Goal: Task Accomplishment & Management: Manage account settings

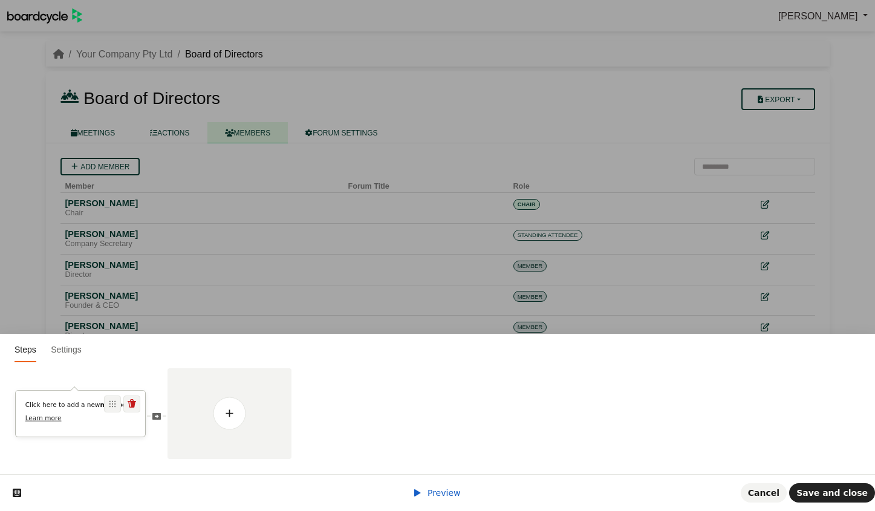
click at [79, 419] on p "Learn more" at bounding box center [80, 418] width 111 height 9
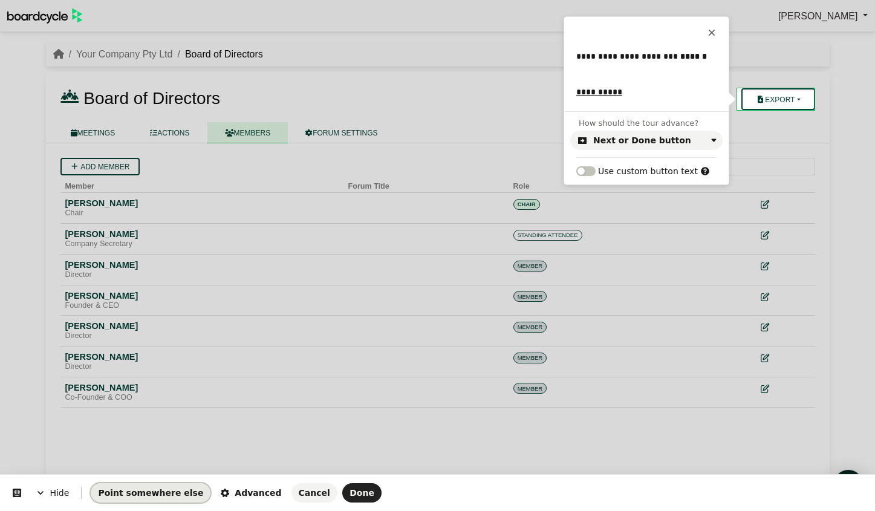
click at [158, 493] on span "Point somewhere else" at bounding box center [150, 493] width 105 height 10
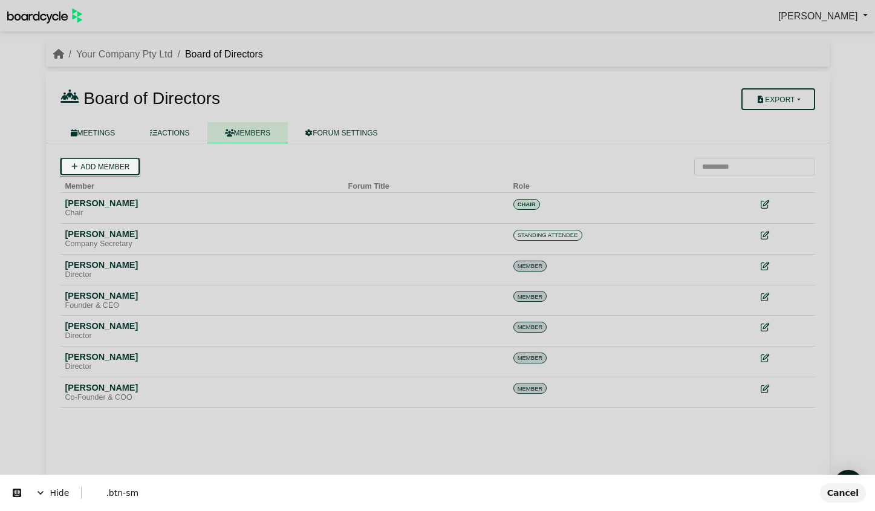
click at [82, 163] on body "Richard Conway Sign Out Your Company Pty Ltd Board of Directors Board of Direct…" at bounding box center [437, 255] width 875 height 511
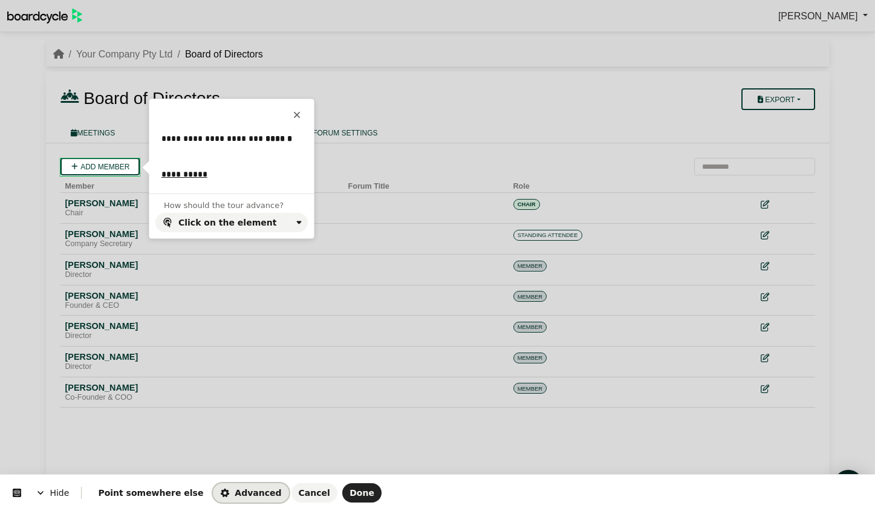
click at [240, 494] on span "Advanced" at bounding box center [250, 493] width 61 height 10
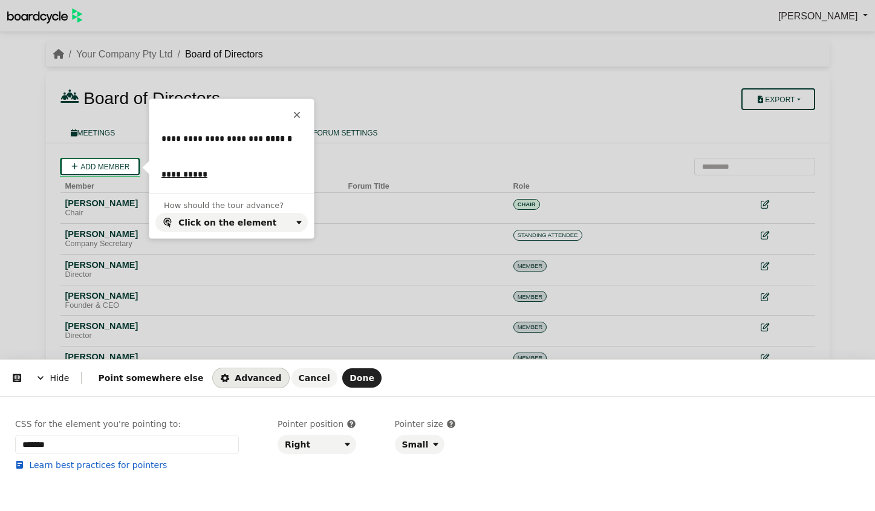
click at [57, 380] on span "Hide" at bounding box center [52, 378] width 57 height 34
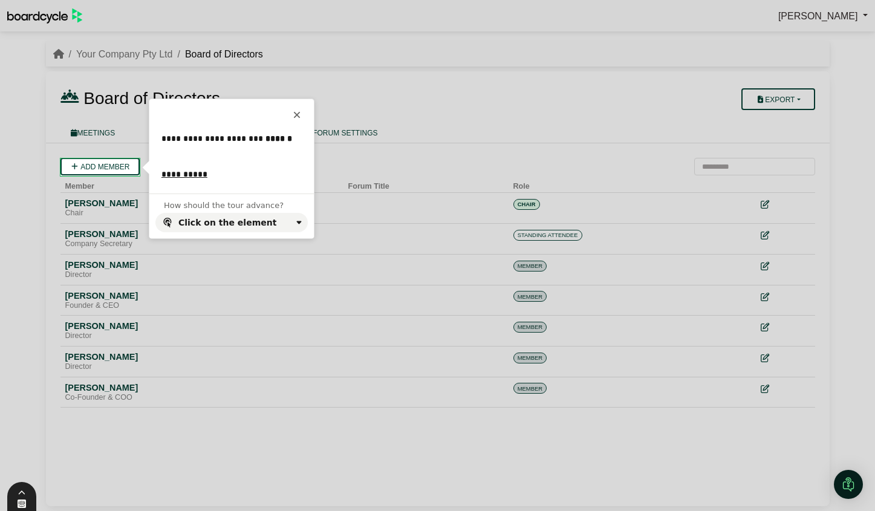
click at [26, 499] on icon at bounding box center [22, 504] width 10 height 10
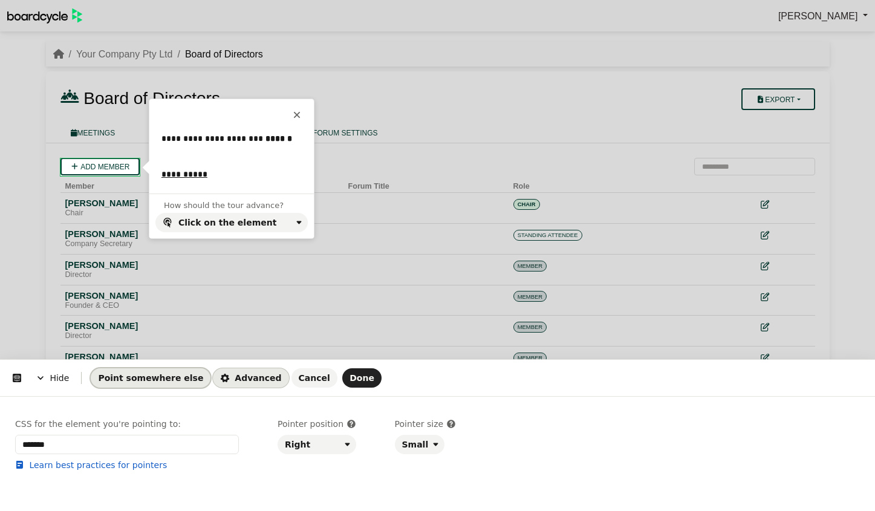
click at [118, 371] on button "Point somewhere else" at bounding box center [151, 377] width 120 height 19
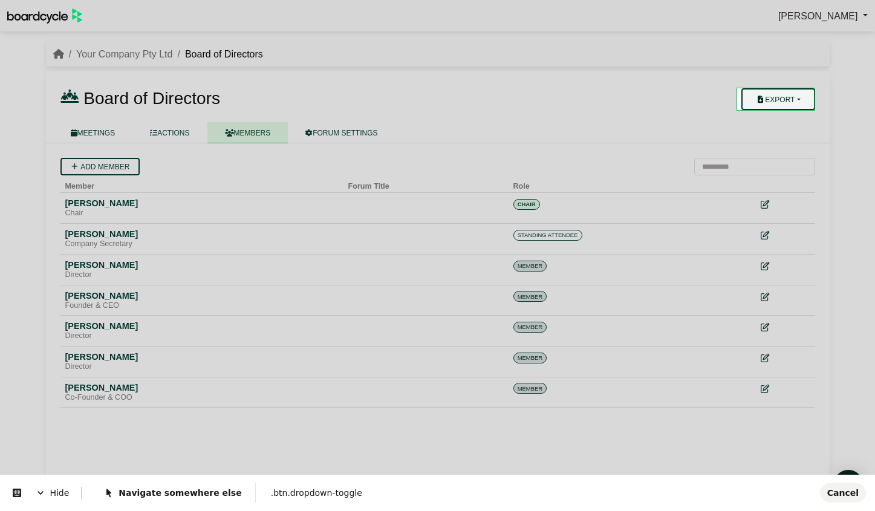
click at [760, 96] on body "Richard Conway Sign Out Your Company Pty Ltd Board of Directors Board of Direct…" at bounding box center [437, 255] width 875 height 511
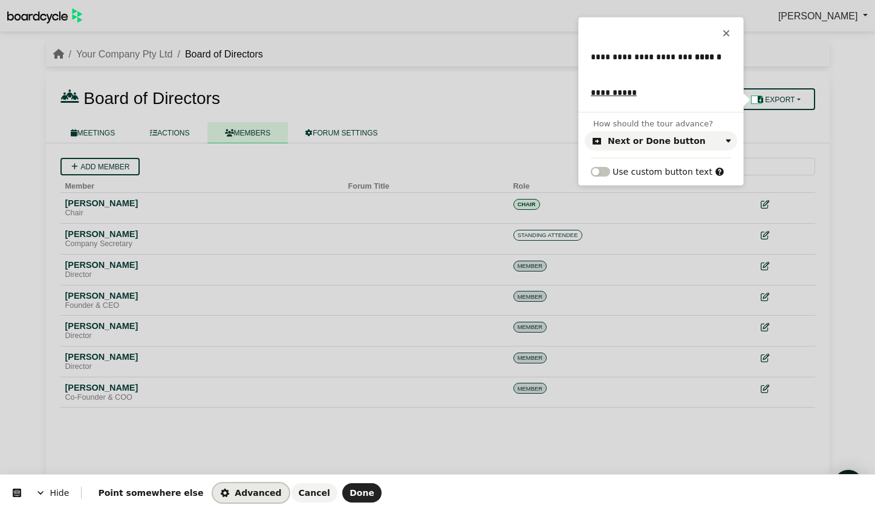
click at [214, 486] on button "Advanced" at bounding box center [251, 492] width 76 height 19
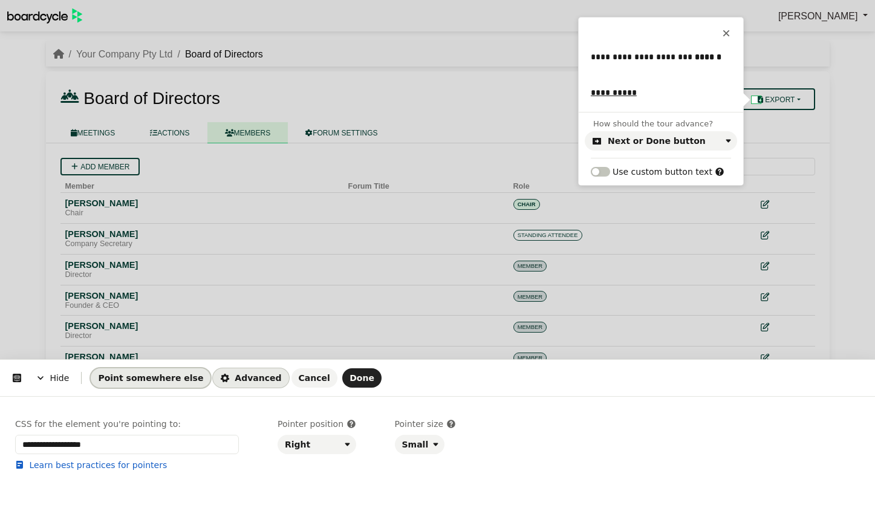
click at [143, 376] on span "Point somewhere else" at bounding box center [150, 378] width 105 height 10
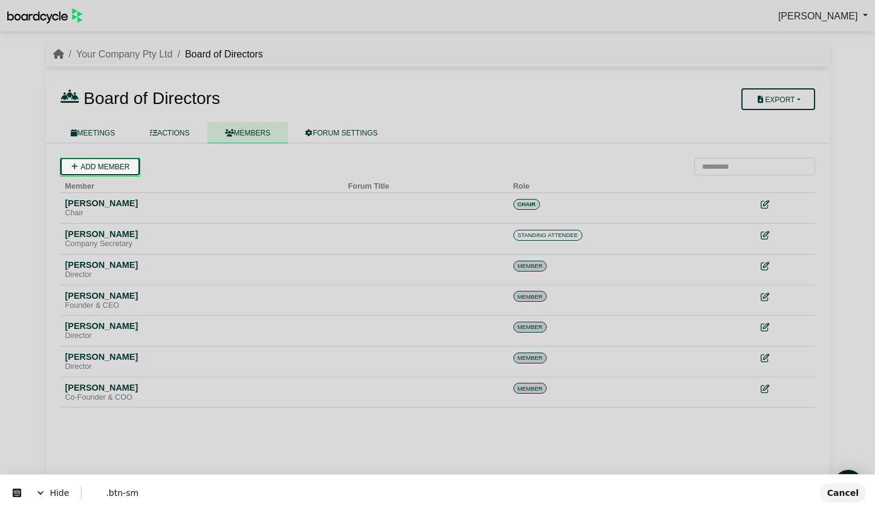
click at [104, 170] on body "Richard Conway Sign Out Your Company Pty Ltd Board of Directors Board of Direct…" at bounding box center [437, 255] width 875 height 511
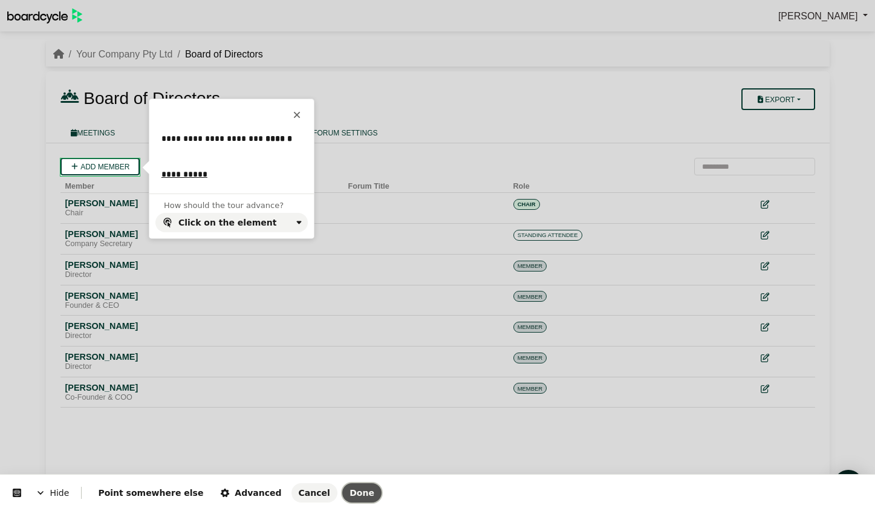
click at [342, 486] on button "Done" at bounding box center [361, 492] width 39 height 19
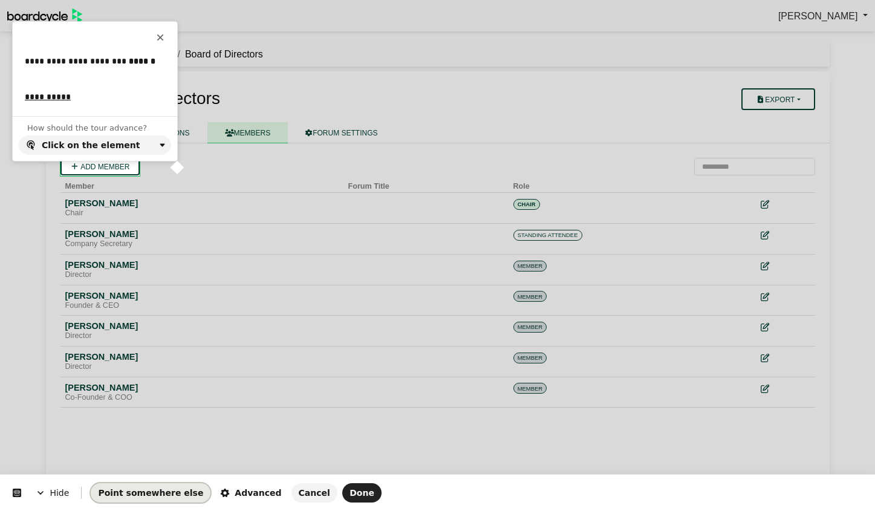
click at [117, 495] on span "Point somewhere else" at bounding box center [150, 493] width 105 height 10
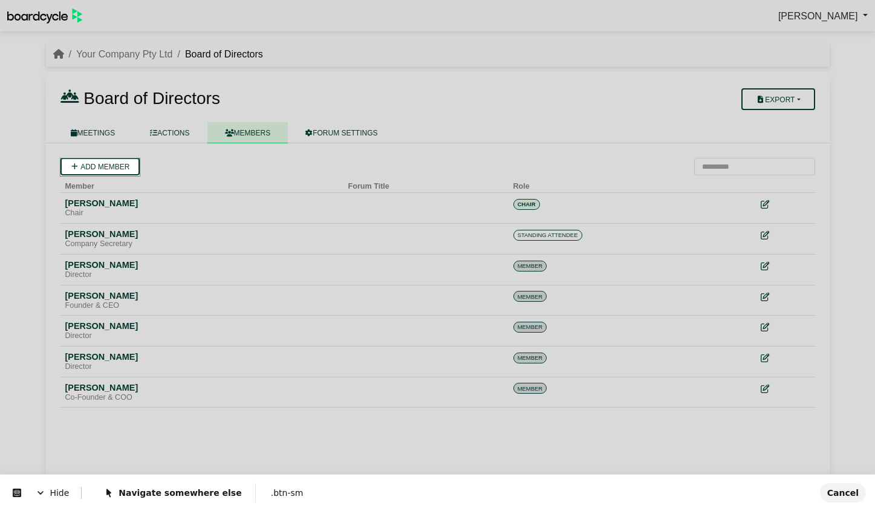
click at [108, 163] on body "Richard Conway Sign Out Your Company Pty Ltd Board of Directors Board of Direct…" at bounding box center [437, 255] width 875 height 511
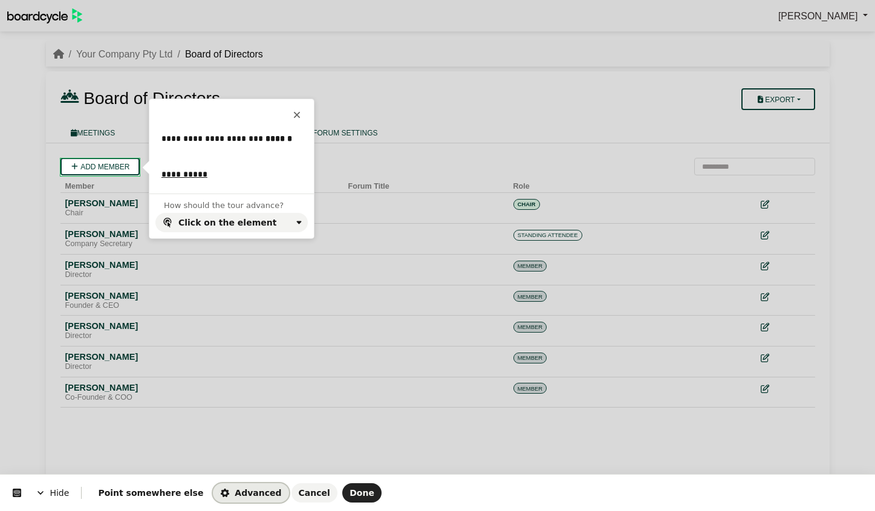
click at [222, 489] on span "Advanced" at bounding box center [250, 493] width 61 height 10
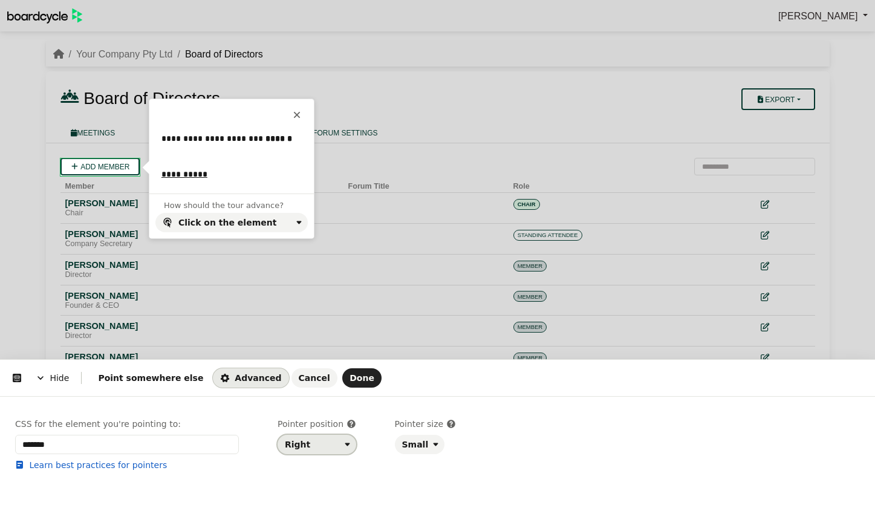
click at [343, 447] on icon "button" at bounding box center [348, 445] width 10 height 10
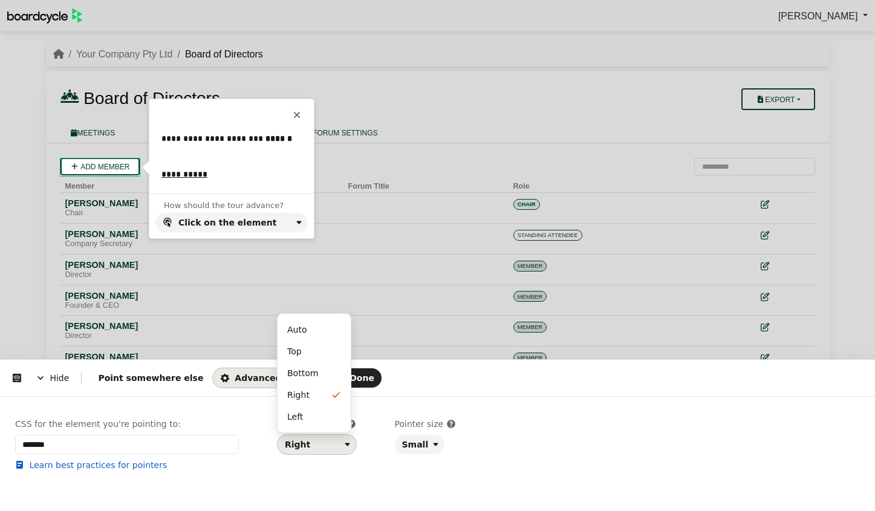
click at [343, 447] on icon "button" at bounding box center [348, 445] width 10 height 10
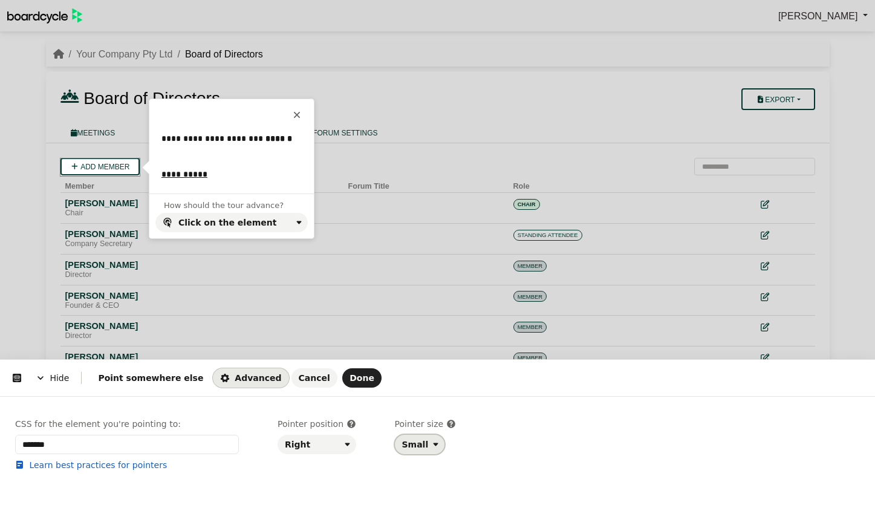
click at [421, 446] on div "Small" at bounding box center [421, 445] width 39 height 10
click at [419, 488] on div "Large" at bounding box center [411, 494] width 24 height 12
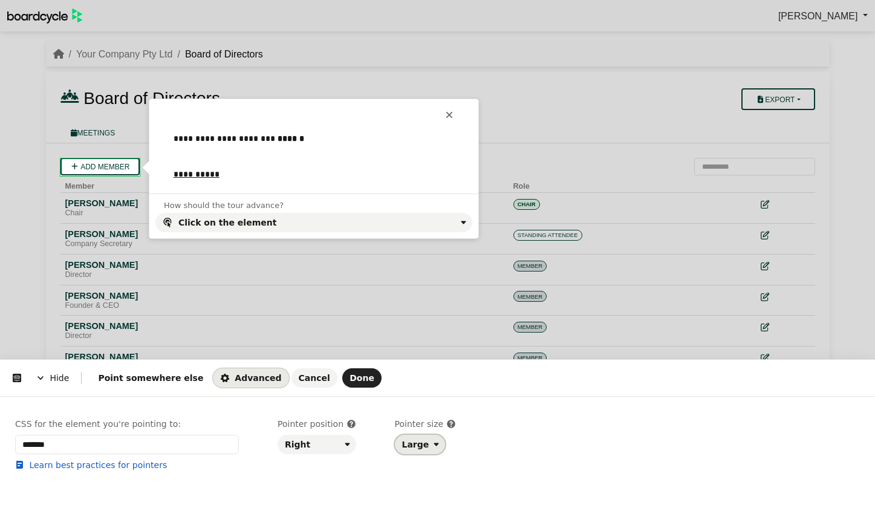
click at [423, 439] on button "Large" at bounding box center [420, 444] width 51 height 19
click at [417, 471] on div "Small" at bounding box center [411, 470] width 24 height 12
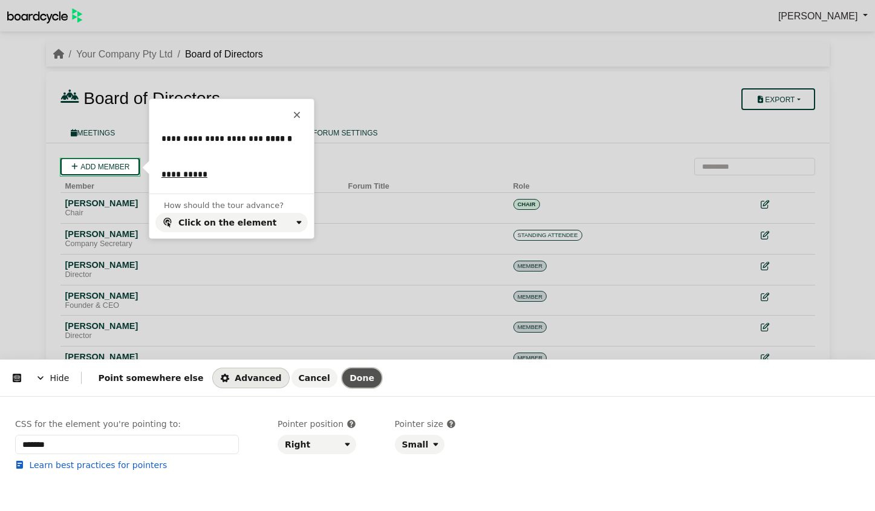
click at [350, 379] on span "Done" at bounding box center [362, 378] width 25 height 10
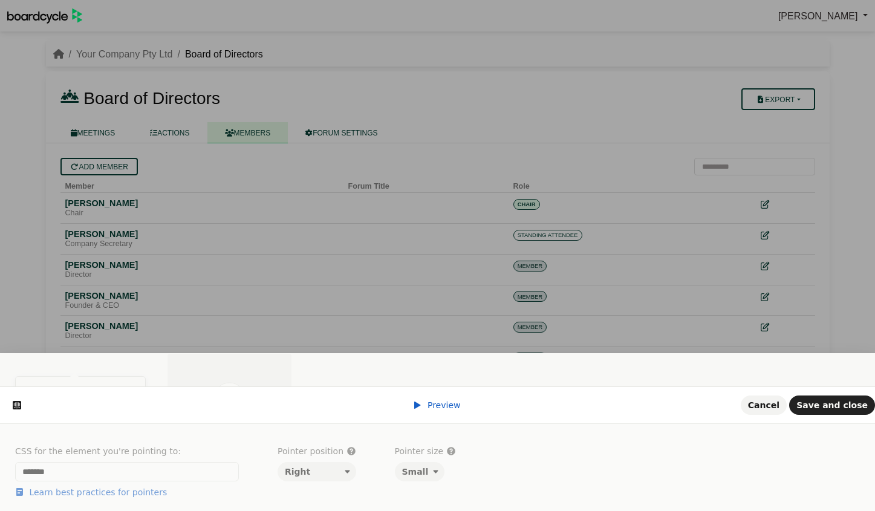
scroll to position [0, 0]
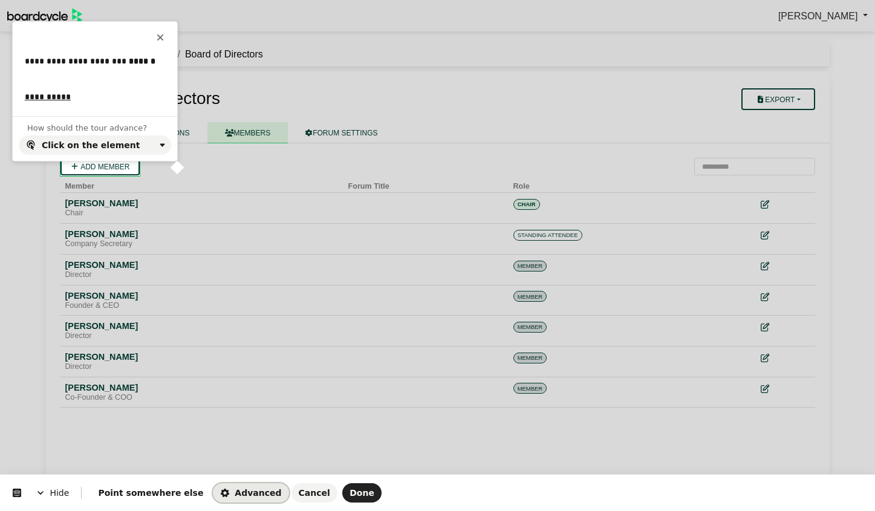
click at [218, 486] on button "Advanced" at bounding box center [251, 492] width 76 height 19
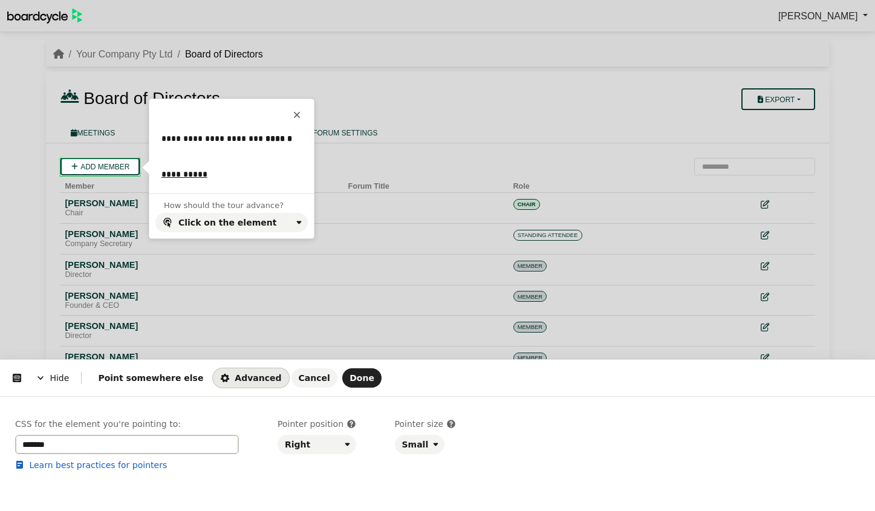
click at [149, 447] on input "*******" at bounding box center [127, 444] width 224 height 19
click at [299, 376] on span "Cancel" at bounding box center [314, 378] width 31 height 10
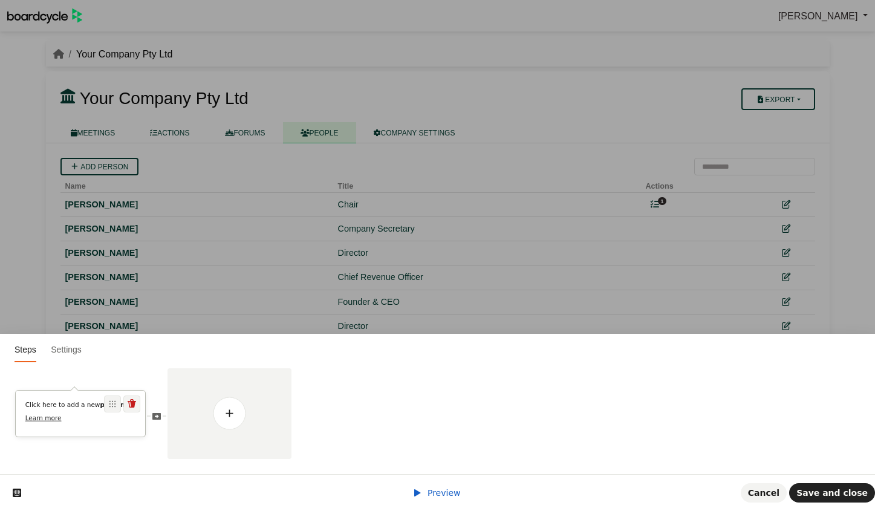
click at [88, 410] on div "Click here to add a new person . Learn more" at bounding box center [80, 411] width 129 height 22
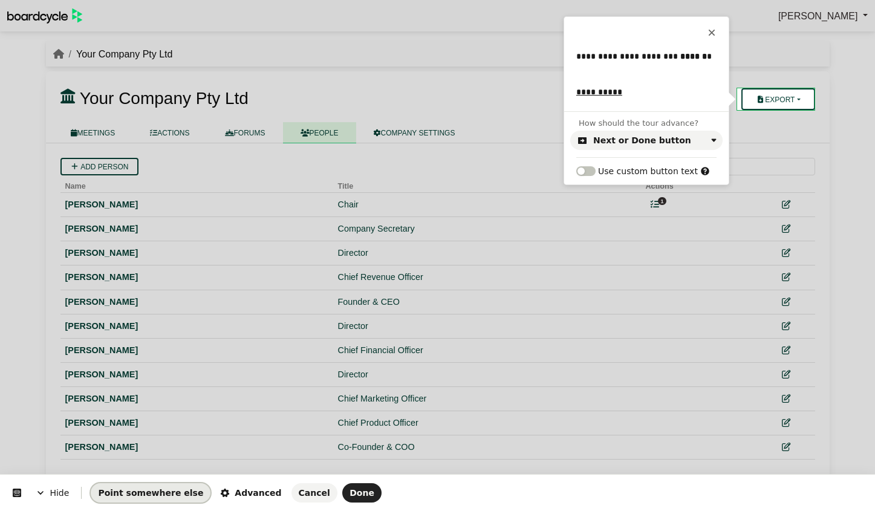
click at [132, 495] on span "Point somewhere else" at bounding box center [150, 493] width 105 height 10
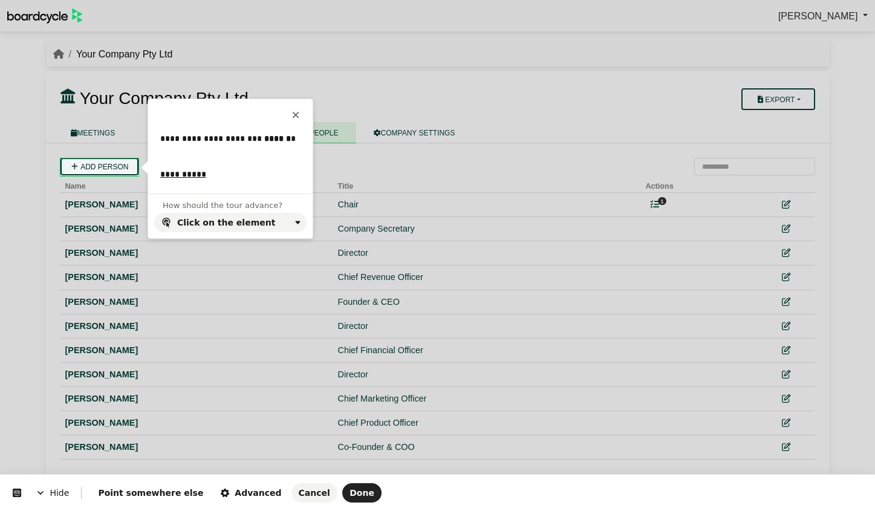
click at [94, 166] on body "Richard Conway Sign Out Your Company Pty Ltd Your Company Pty Ltd Export" at bounding box center [437, 255] width 875 height 511
click at [220, 490] on span "Advanced" at bounding box center [250, 493] width 61 height 10
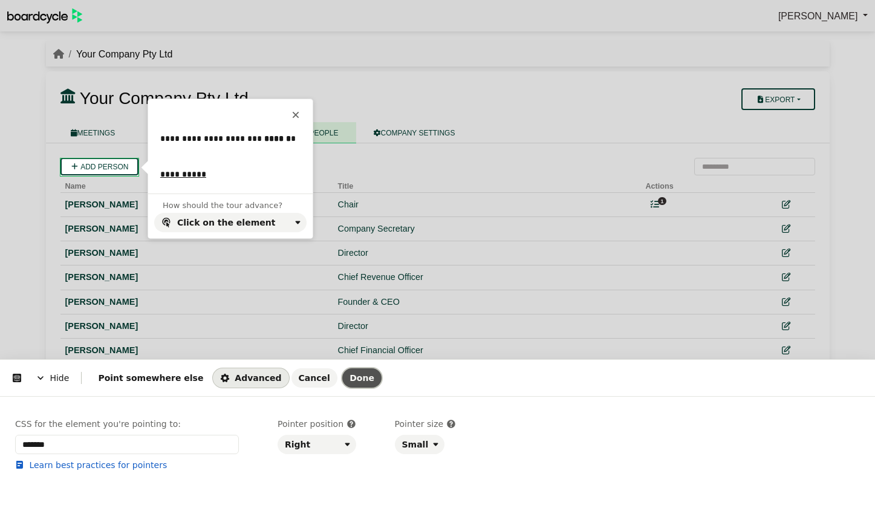
click at [350, 379] on span "Done" at bounding box center [362, 378] width 25 height 10
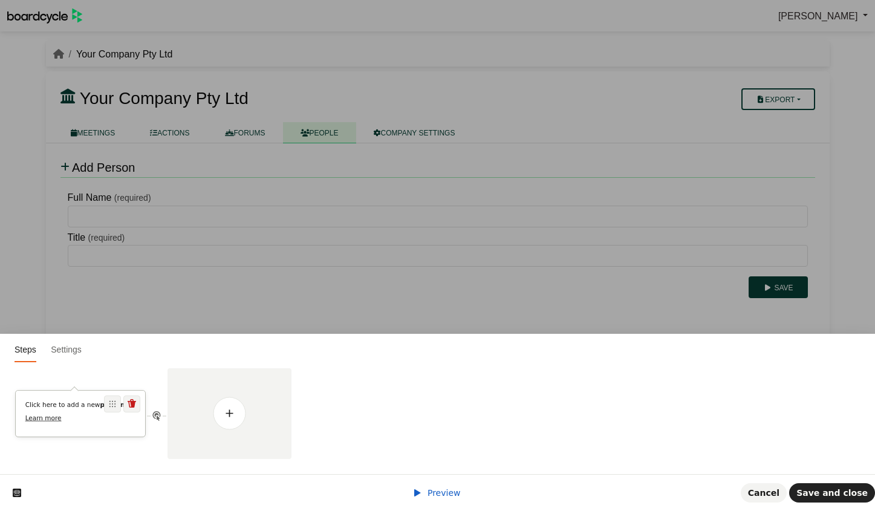
click at [87, 420] on p "Learn more" at bounding box center [80, 418] width 111 height 9
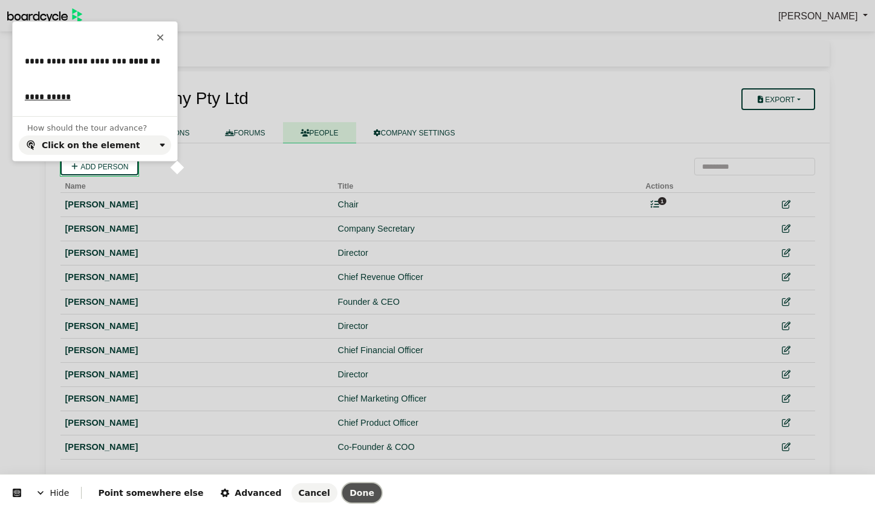
click at [350, 492] on span "Done" at bounding box center [362, 493] width 25 height 10
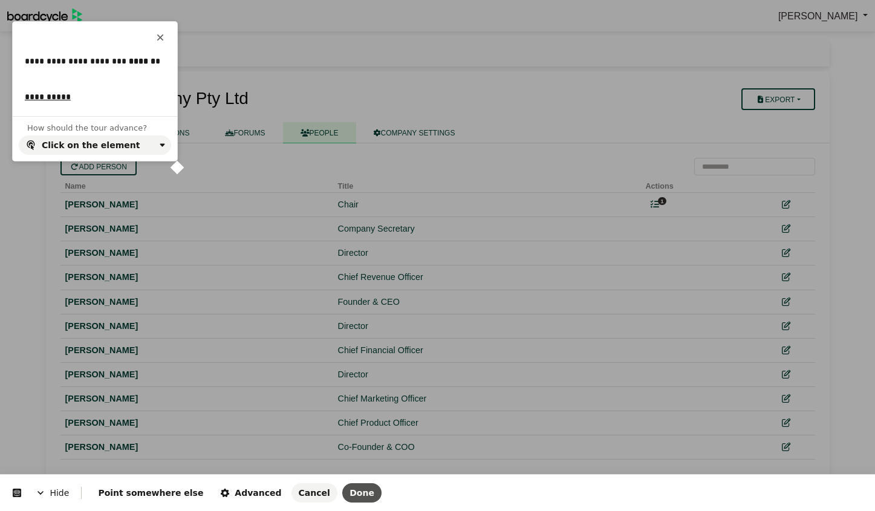
scroll to position [34, 0]
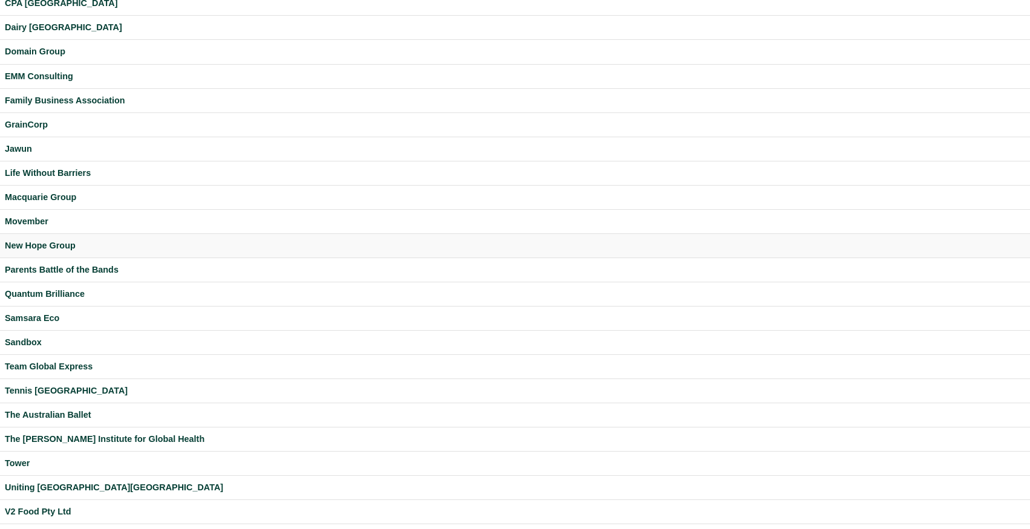
scroll to position [165, 0]
click at [15, 465] on div "Tower" at bounding box center [515, 463] width 1021 height 14
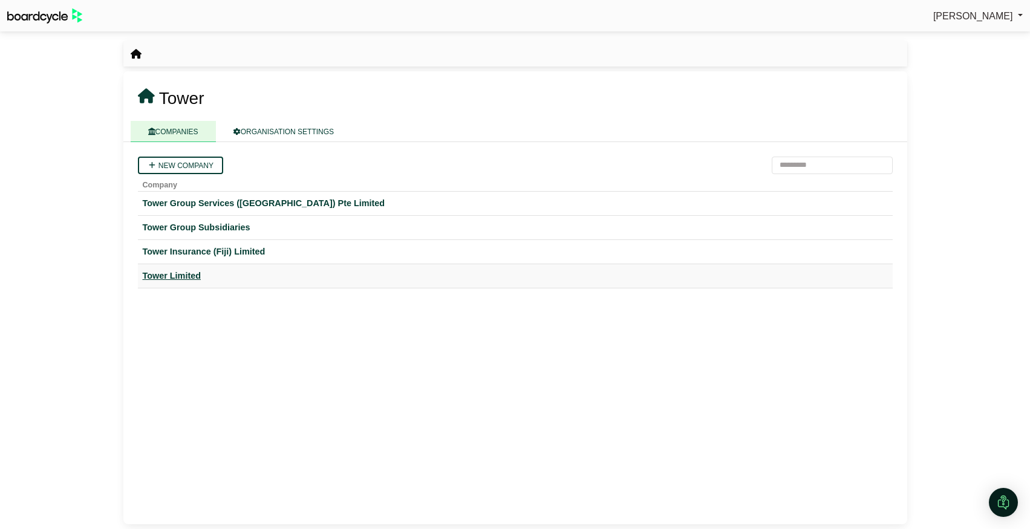
click at [188, 272] on div "Tower Limited" at bounding box center [515, 276] width 745 height 14
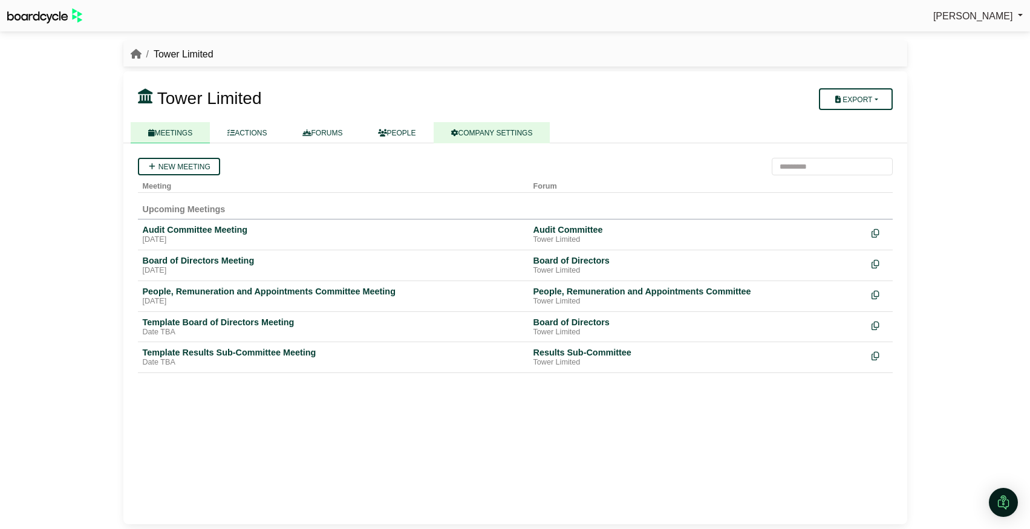
click at [498, 133] on link "COMPANY SETTINGS" at bounding box center [492, 132] width 117 height 21
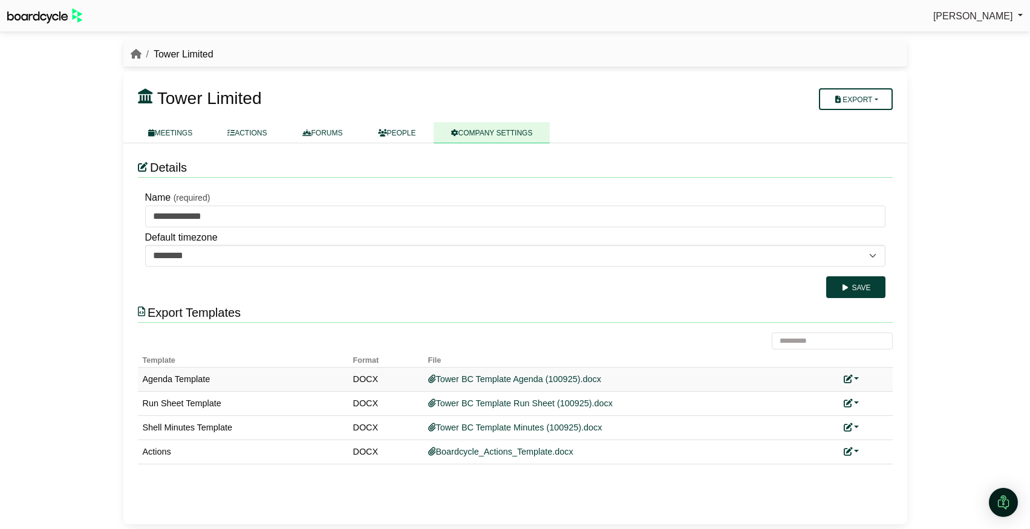
click at [854, 378] on link at bounding box center [852, 379] width 16 height 10
click at [881, 395] on link "Replace custom template" at bounding box center [905, 396] width 123 height 23
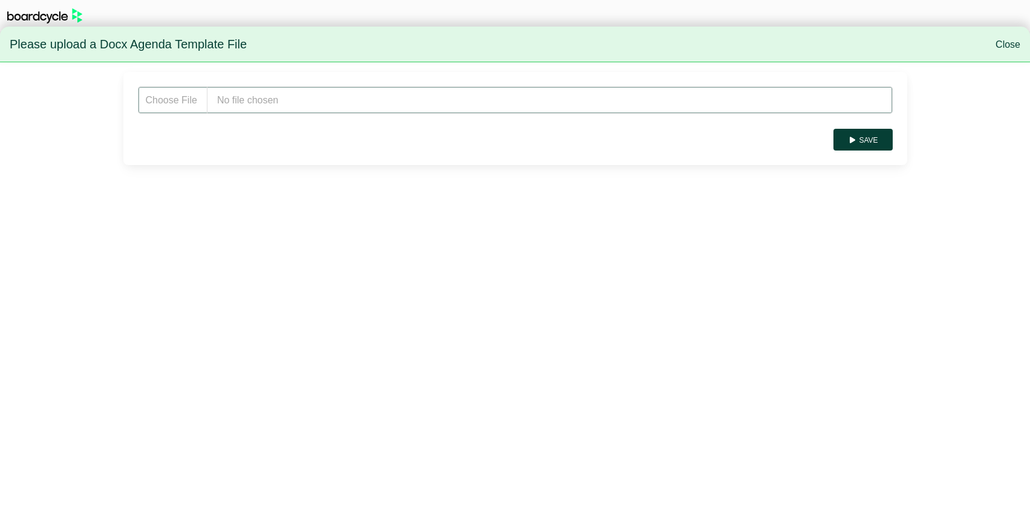
click at [319, 97] on input "file" at bounding box center [515, 100] width 755 height 27
type input "**********"
click at [868, 143] on button "Save" at bounding box center [863, 140] width 59 height 22
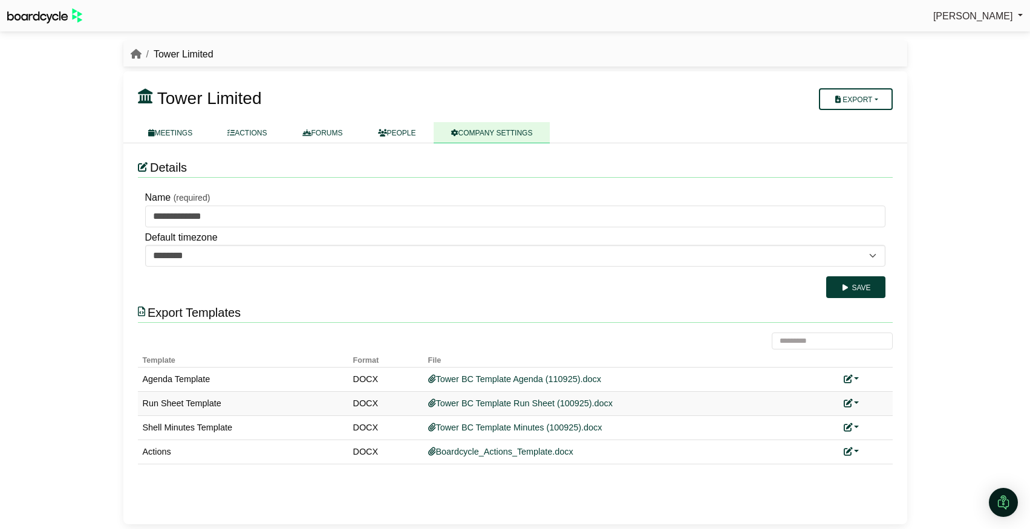
click at [855, 402] on link at bounding box center [852, 404] width 16 height 10
click at [876, 422] on link "Replace custom template" at bounding box center [905, 421] width 123 height 23
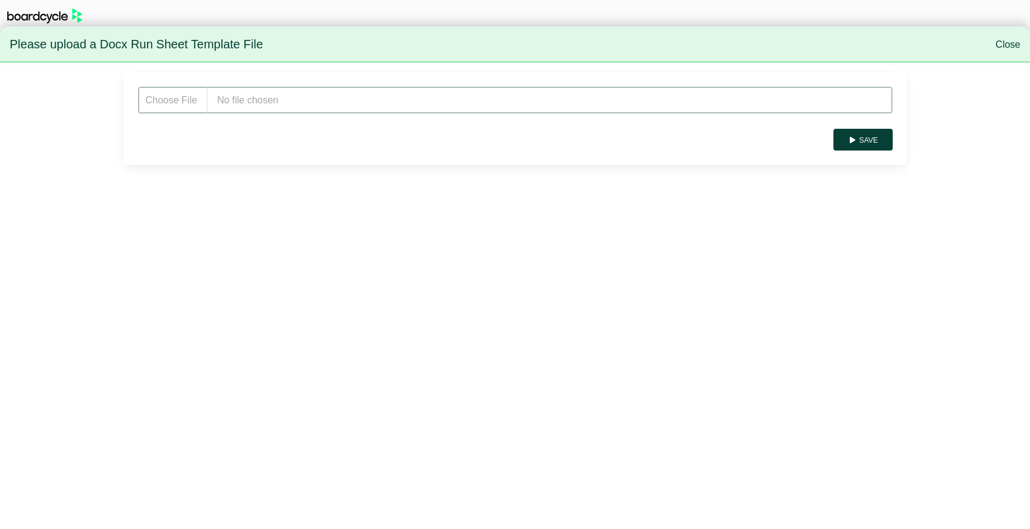
click at [411, 107] on input "file" at bounding box center [515, 100] width 755 height 27
type input "**********"
click at [865, 133] on button "Save" at bounding box center [863, 140] width 59 height 22
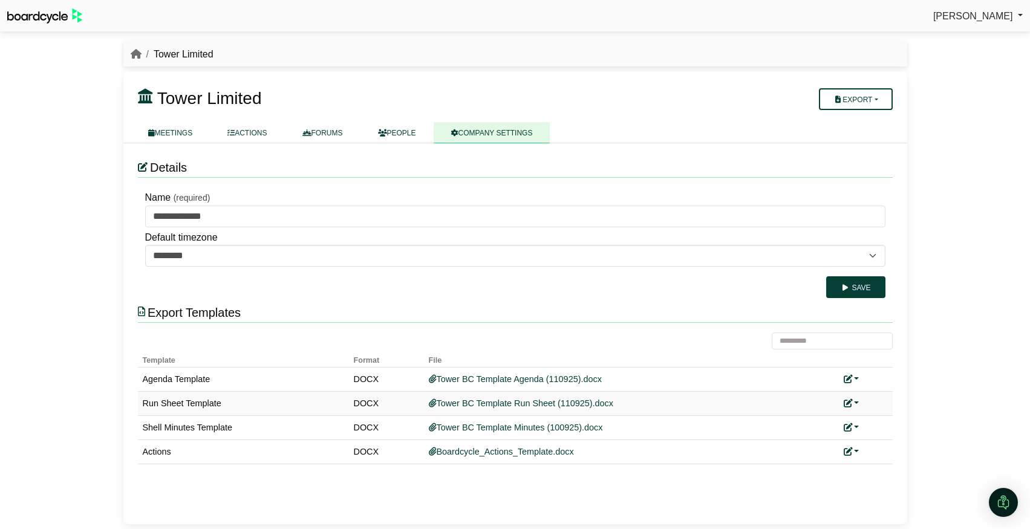
click at [857, 405] on link at bounding box center [852, 404] width 16 height 10
click at [876, 421] on link "Replace custom template" at bounding box center [905, 421] width 123 height 23
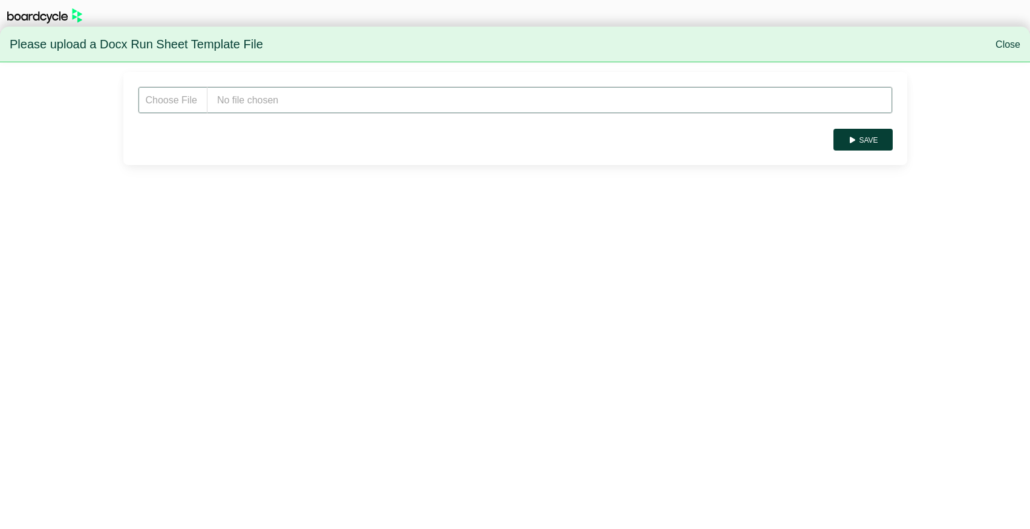
click at [531, 111] on input "file" at bounding box center [515, 100] width 755 height 27
type input "**********"
click at [861, 143] on button "Save" at bounding box center [863, 140] width 59 height 22
click at [458, 102] on input "file" at bounding box center [515, 100] width 755 height 27
type input "**********"
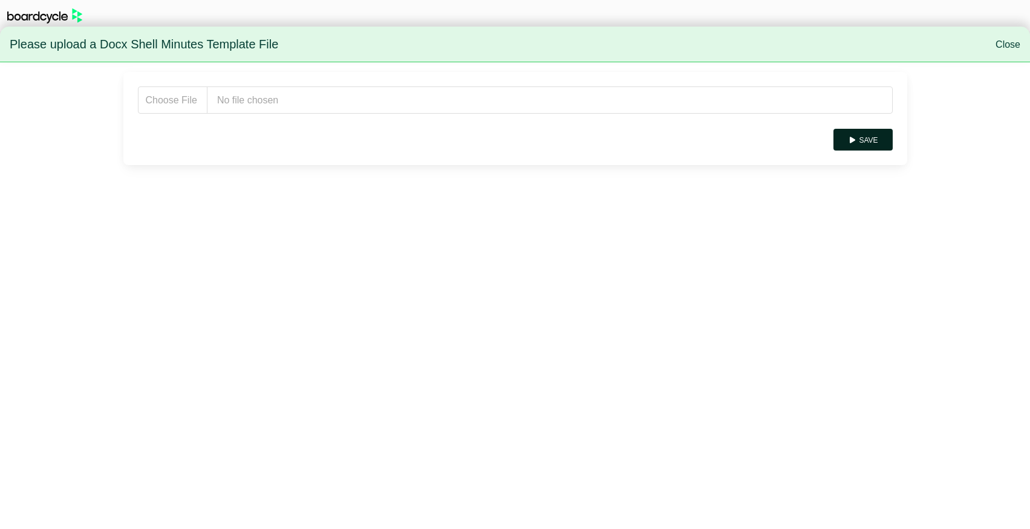
click at [869, 140] on button "Save" at bounding box center [863, 140] width 59 height 22
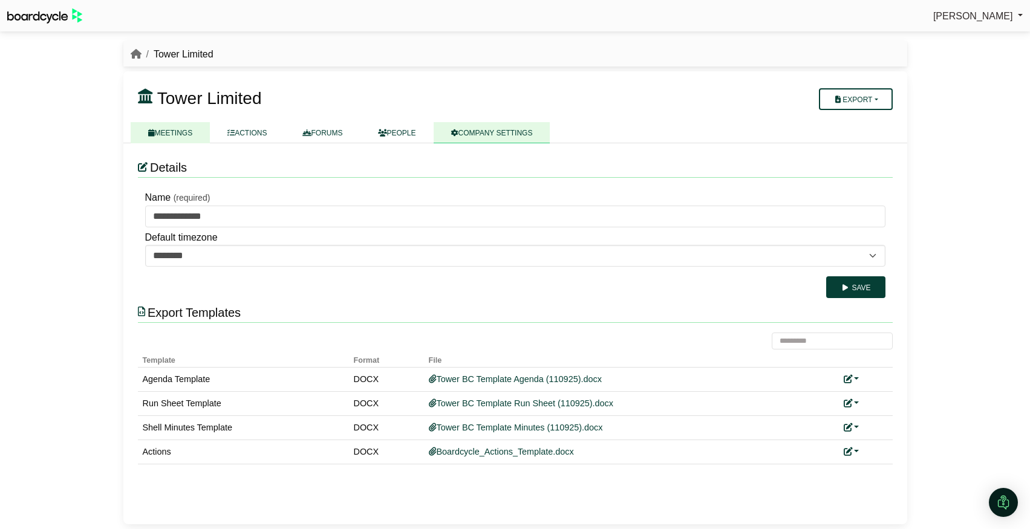
click at [188, 138] on link "MEETINGS" at bounding box center [171, 132] width 80 height 21
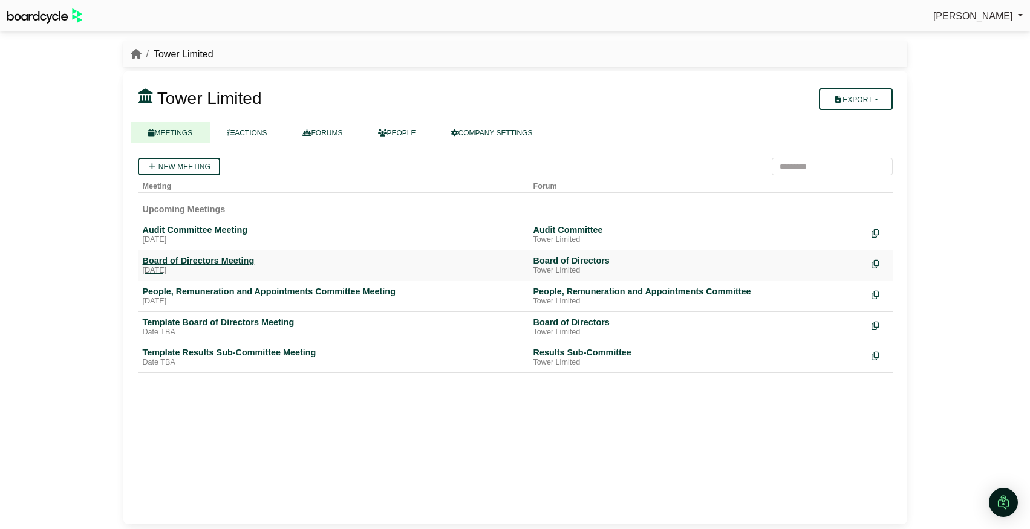
click at [204, 270] on div "Thursday, 25 September 2025" at bounding box center [333, 271] width 381 height 10
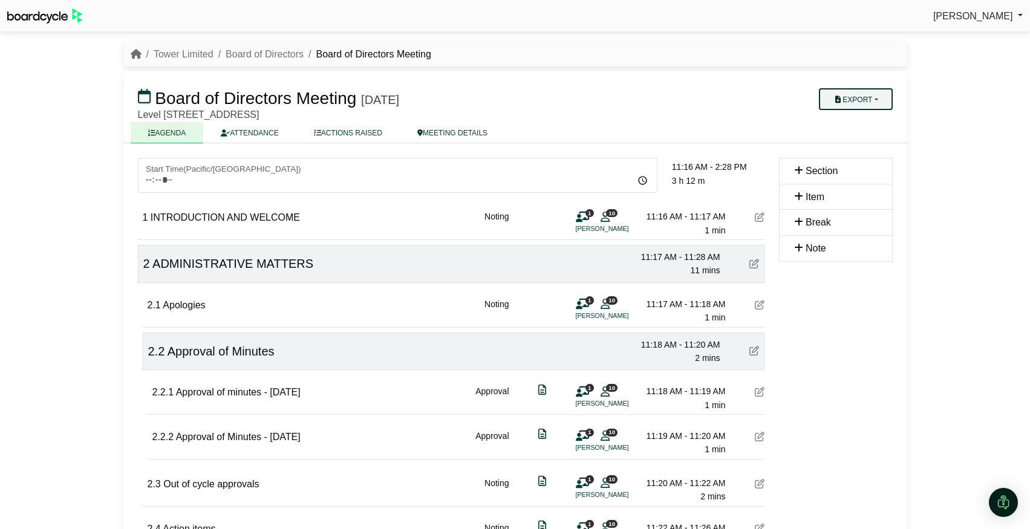
click at [854, 100] on button "Export" at bounding box center [855, 99] width 73 height 22
click at [854, 121] on link "Agenda" at bounding box center [867, 120] width 105 height 18
click at [878, 100] on button "Export" at bounding box center [855, 99] width 73 height 22
click at [865, 134] on link "Run Sheet" at bounding box center [867, 138] width 105 height 18
click at [870, 97] on button "Export" at bounding box center [855, 99] width 73 height 22
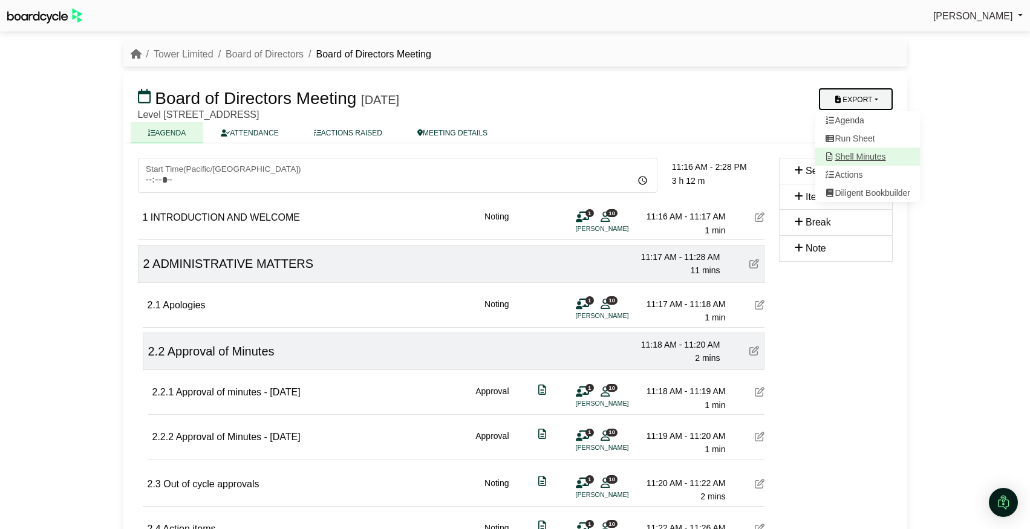
click at [862, 157] on link "Shell Minutes" at bounding box center [867, 157] width 105 height 18
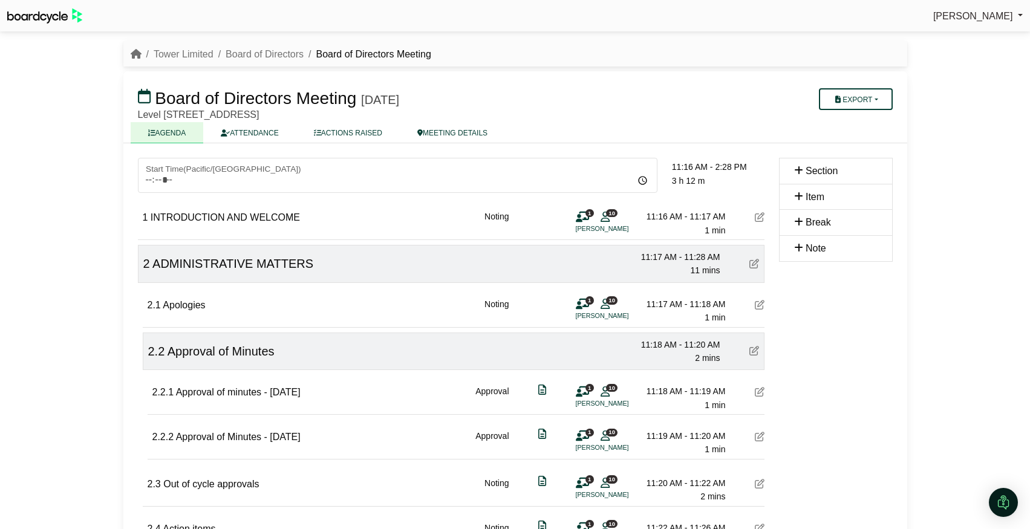
click at [183, 60] on li "Tower Limited" at bounding box center [178, 55] width 72 height 16
click at [189, 57] on link "Tower Limited" at bounding box center [184, 54] width 60 height 10
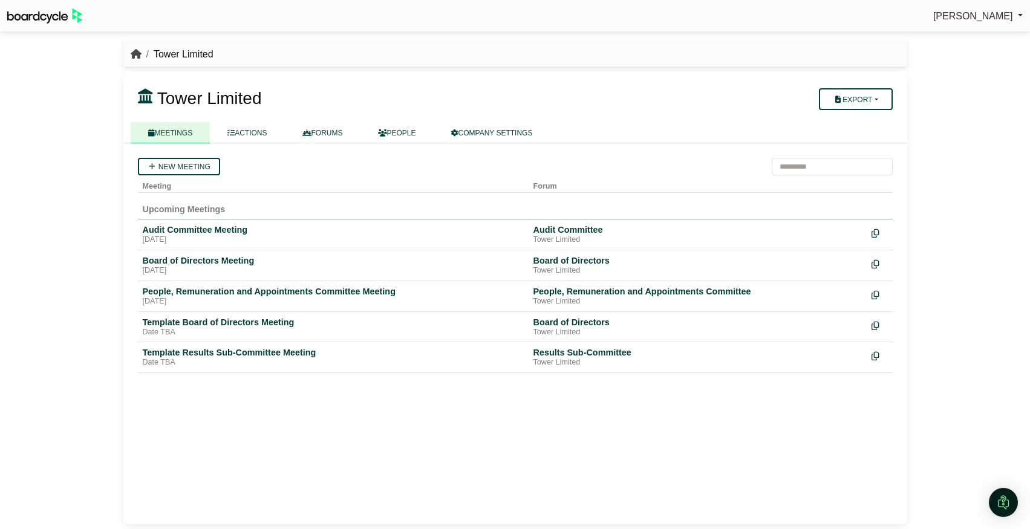
click at [139, 50] on icon "breadcrumb" at bounding box center [136, 54] width 11 height 10
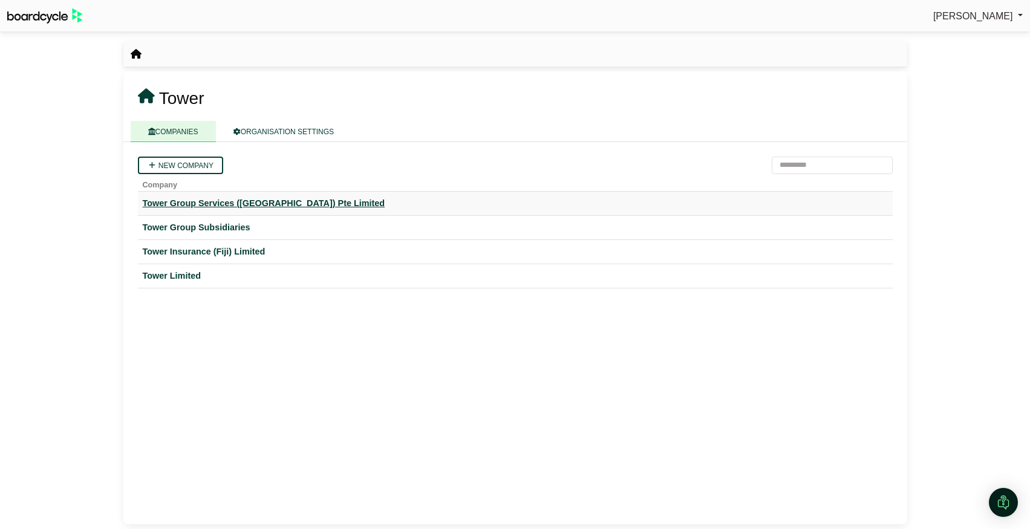
click at [202, 204] on div "Tower Group Services ([GEOGRAPHIC_DATA]) Pte Limited" at bounding box center [515, 204] width 745 height 14
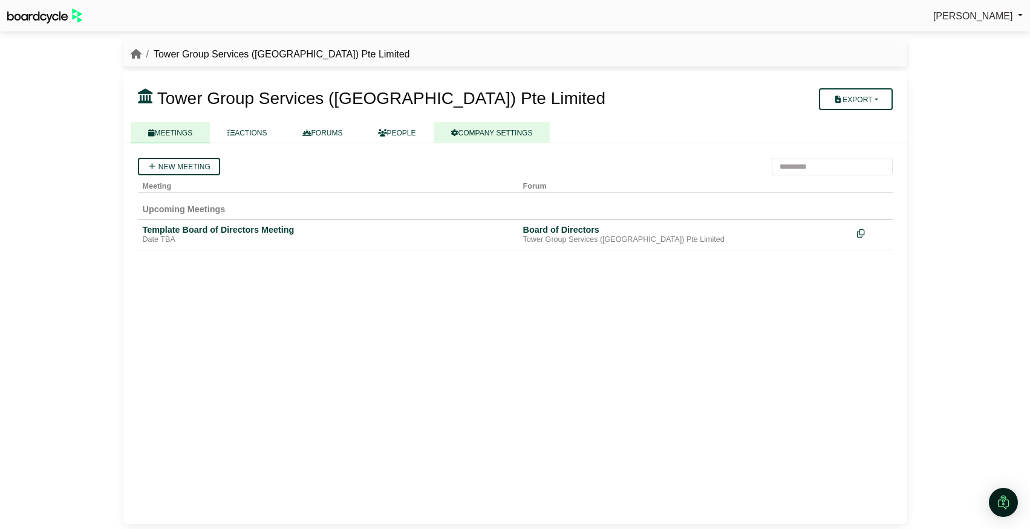
click at [491, 129] on link "COMPANY SETTINGS" at bounding box center [492, 132] width 117 height 21
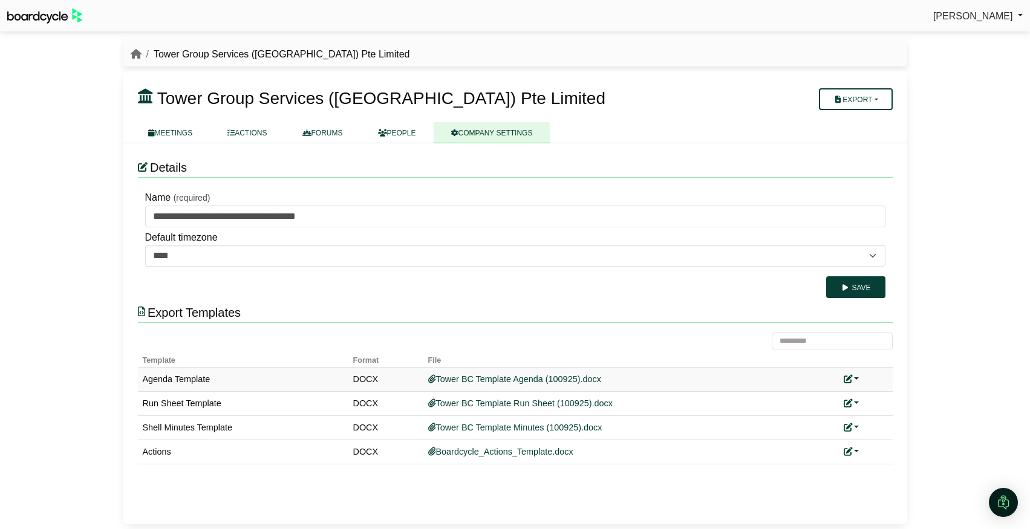
click at [857, 374] on link at bounding box center [852, 379] width 16 height 10
click at [867, 397] on link "Replace custom template" at bounding box center [905, 396] width 123 height 23
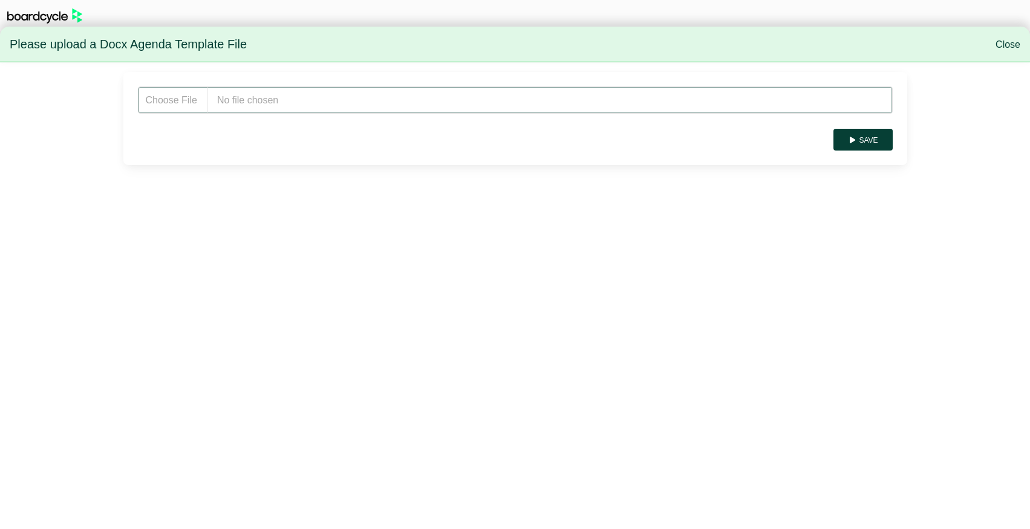
click at [327, 97] on input "file" at bounding box center [515, 100] width 755 height 27
type input "**********"
click at [880, 139] on button "Save" at bounding box center [863, 140] width 59 height 22
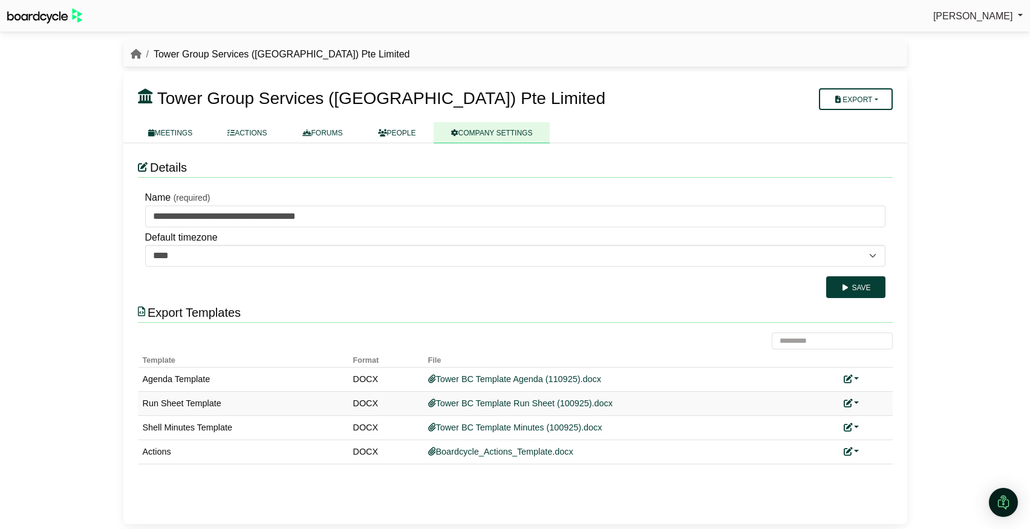
click at [854, 404] on link at bounding box center [852, 404] width 16 height 10
click at [887, 419] on link "Replace custom template" at bounding box center [905, 421] width 123 height 23
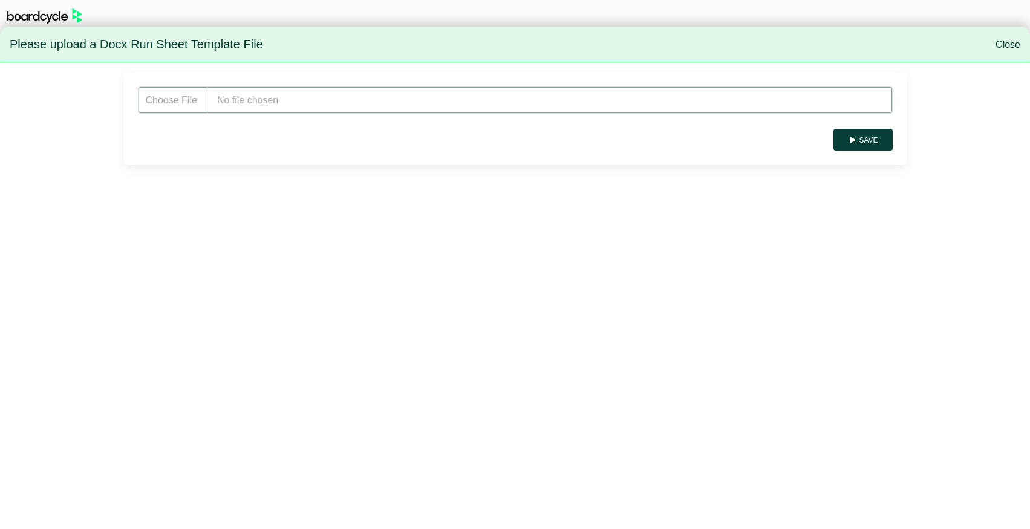
click at [477, 103] on input "file" at bounding box center [515, 100] width 755 height 27
type input "**********"
click at [879, 145] on button "Save" at bounding box center [863, 140] width 59 height 22
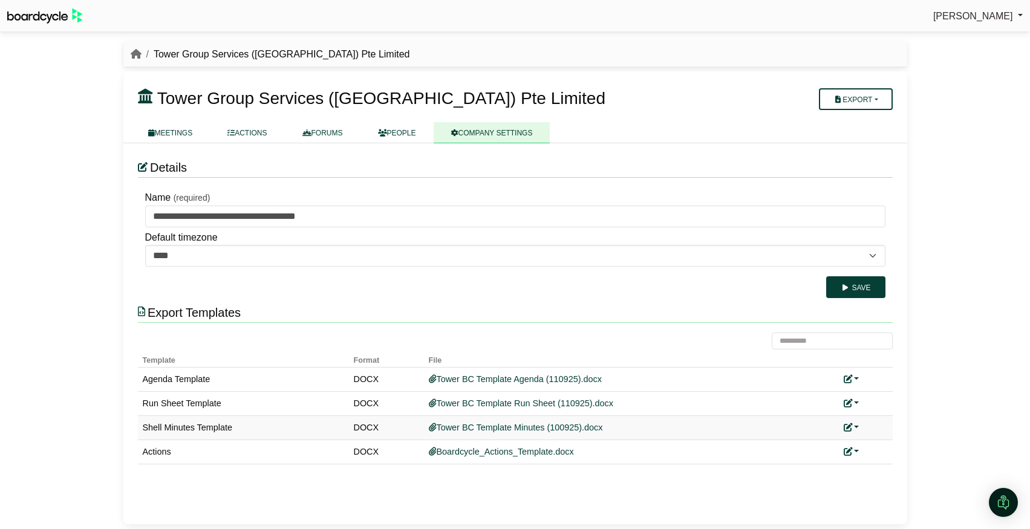
click at [854, 427] on link at bounding box center [852, 428] width 16 height 10
click at [872, 441] on link "Replace custom template" at bounding box center [905, 445] width 123 height 23
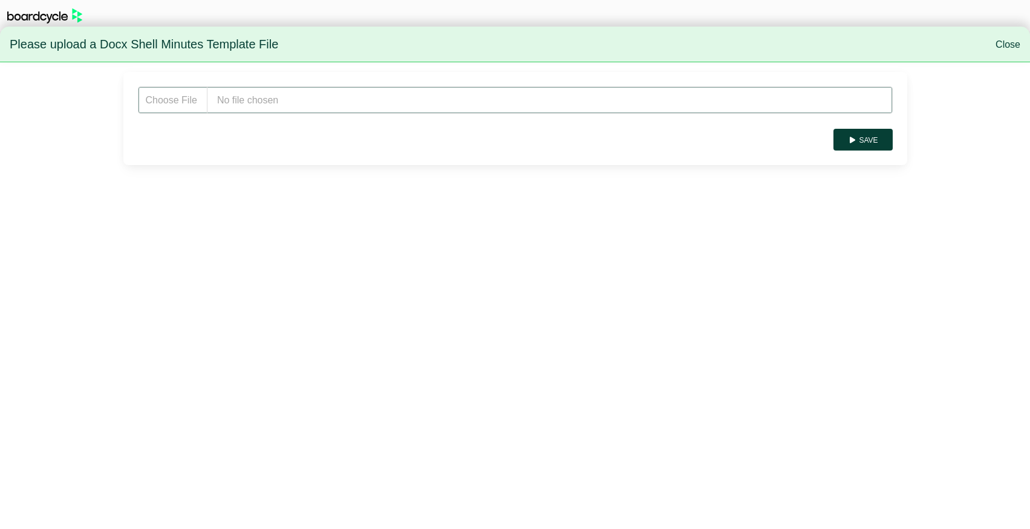
click at [328, 100] on input "file" at bounding box center [515, 100] width 755 height 27
type input "**********"
click at [859, 142] on button "Save" at bounding box center [863, 140] width 59 height 22
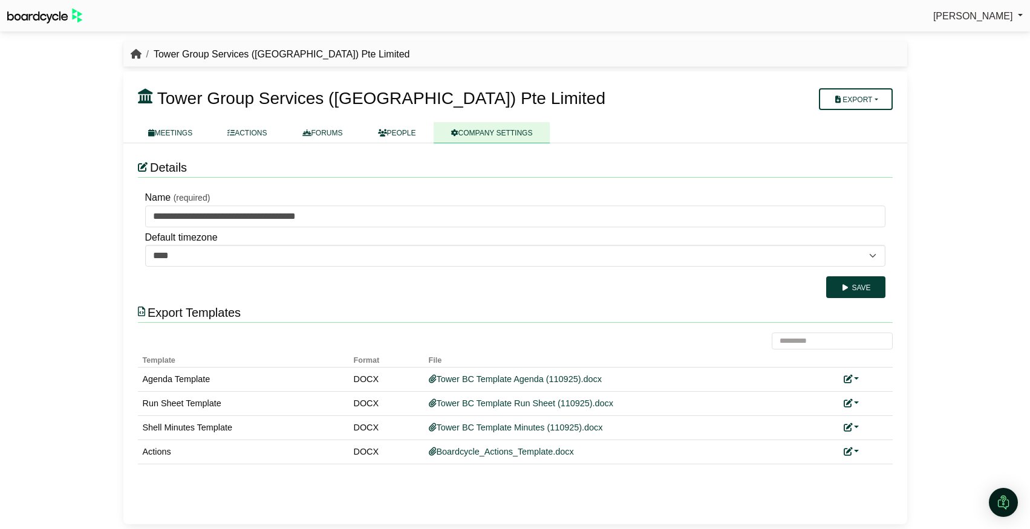
click at [136, 54] on icon "breadcrumb" at bounding box center [136, 54] width 11 height 10
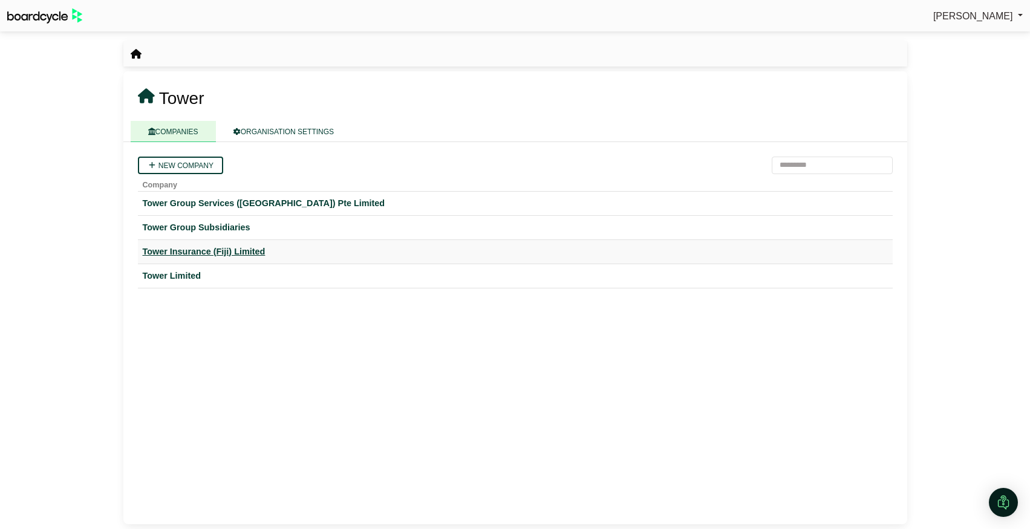
click at [233, 254] on div "Tower Insurance (Fiji) Limited" at bounding box center [515, 252] width 745 height 14
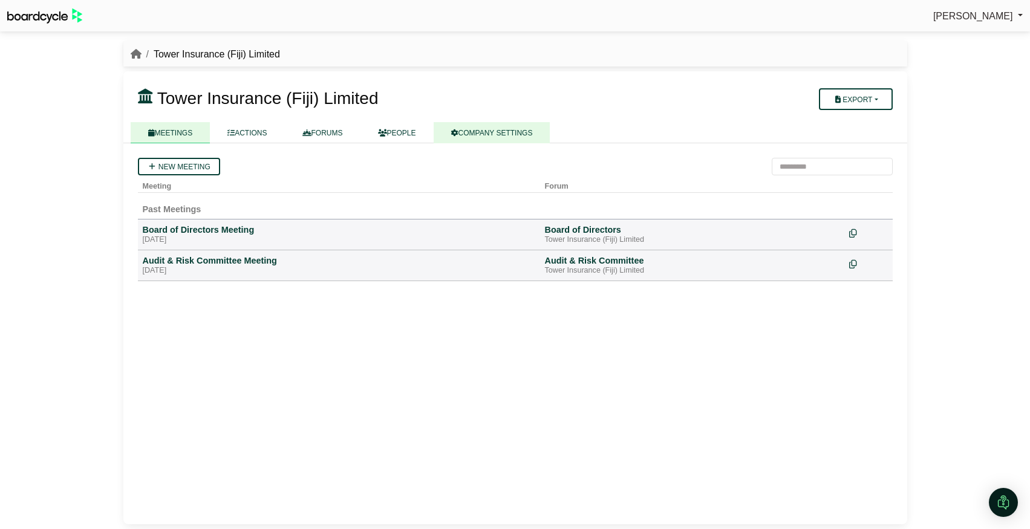
click at [499, 140] on link "COMPANY SETTINGS" at bounding box center [492, 132] width 117 height 21
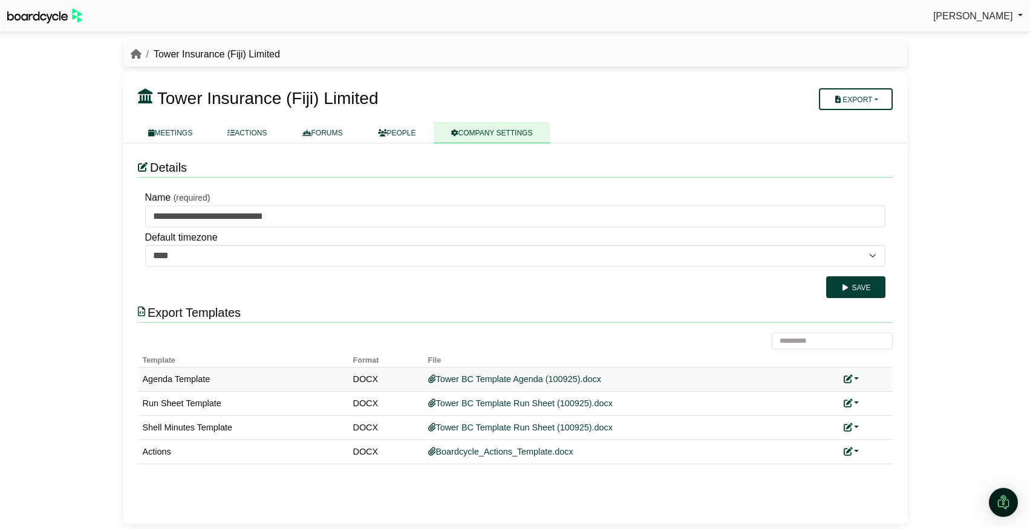
click at [855, 378] on link at bounding box center [852, 379] width 16 height 10
click at [861, 396] on link "Replace custom template" at bounding box center [905, 396] width 123 height 23
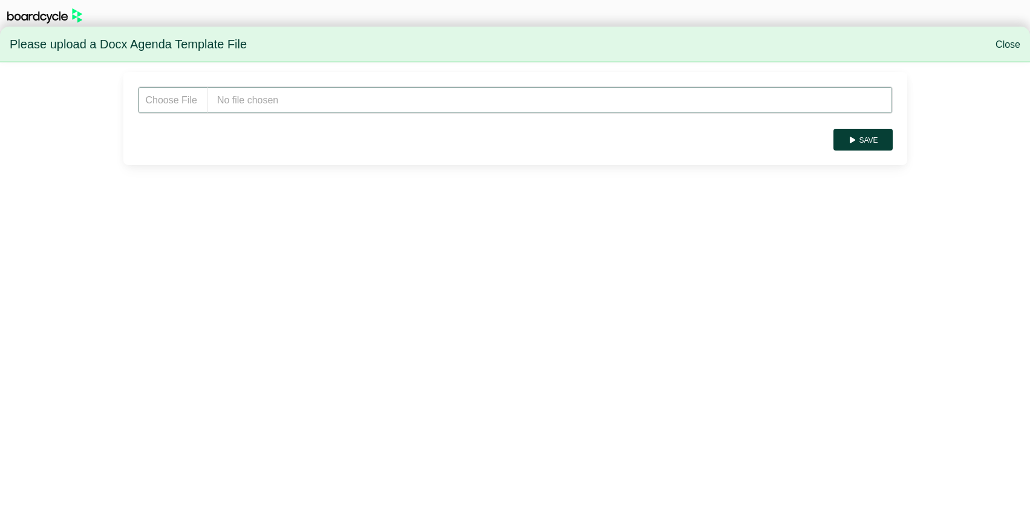
click at [455, 103] on input "file" at bounding box center [515, 100] width 755 height 27
type input "**********"
click at [868, 142] on button "Save" at bounding box center [863, 140] width 59 height 22
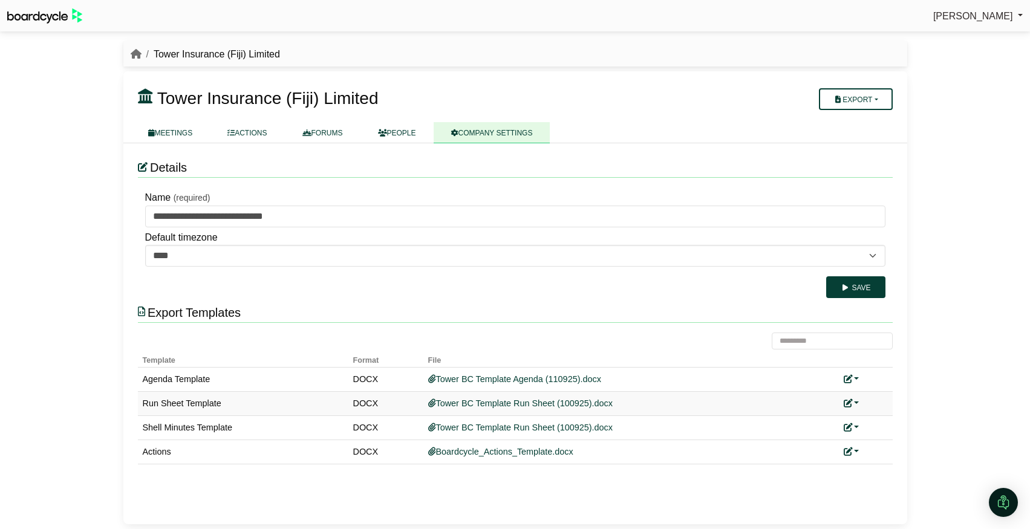
click at [857, 402] on link at bounding box center [852, 404] width 16 height 10
click at [878, 419] on link "Replace custom template" at bounding box center [905, 421] width 123 height 23
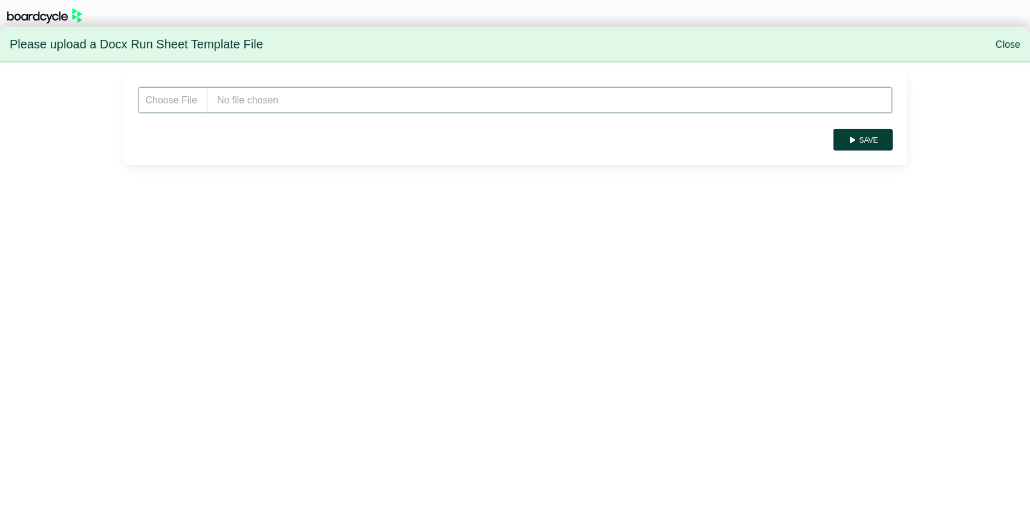
click at [330, 97] on input "file" at bounding box center [515, 100] width 755 height 27
type input "**********"
click at [877, 140] on button "Save" at bounding box center [863, 140] width 59 height 22
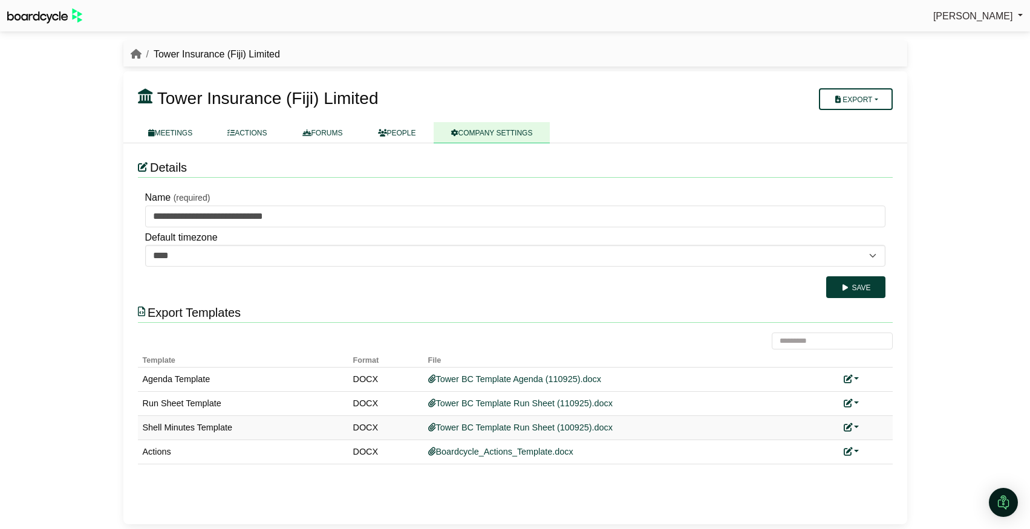
click at [858, 430] on link at bounding box center [852, 428] width 16 height 10
click at [866, 441] on link "Replace custom template" at bounding box center [905, 445] width 123 height 23
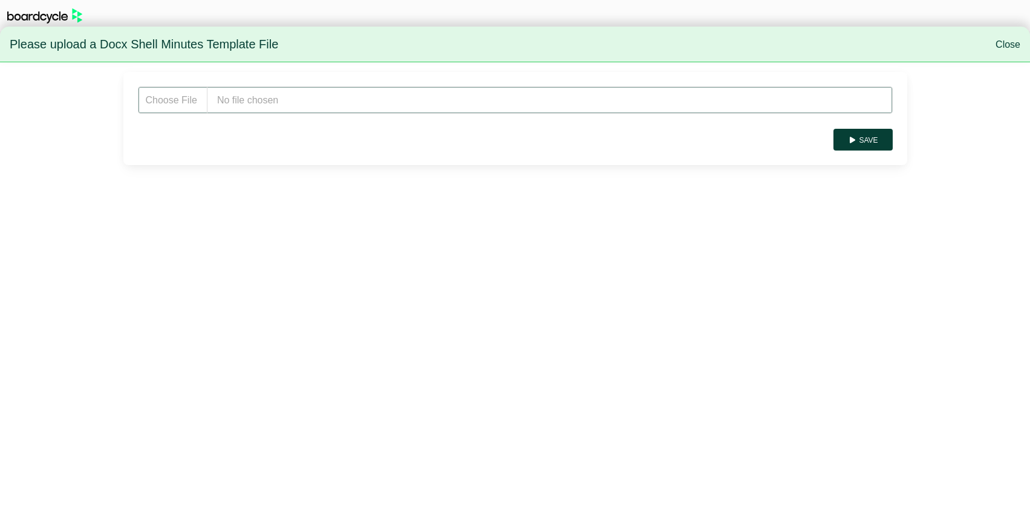
click at [426, 101] on input "file" at bounding box center [515, 100] width 755 height 27
type input "**********"
click at [859, 143] on button "Save" at bounding box center [863, 140] width 59 height 22
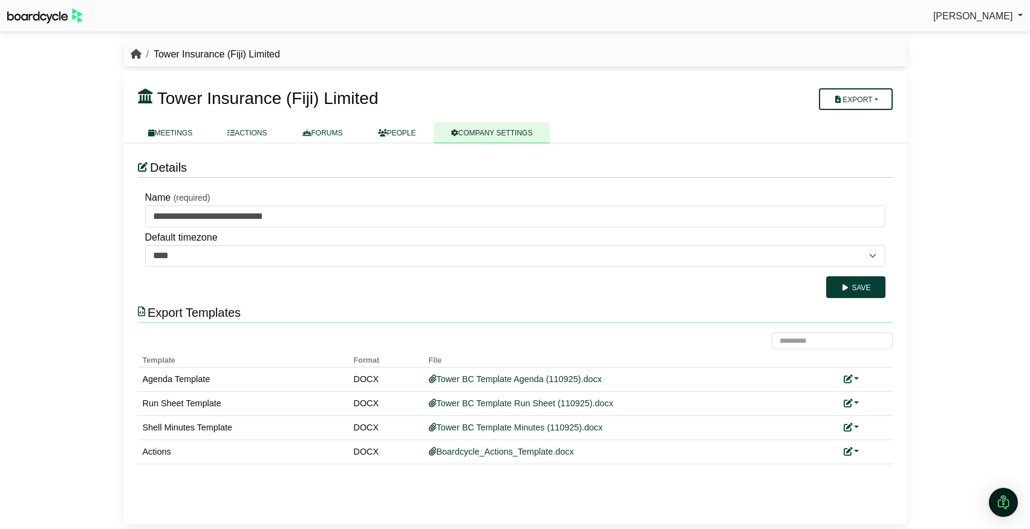
click at [137, 56] on icon "breadcrumb" at bounding box center [136, 54] width 11 height 10
